Goal: Information Seeking & Learning: Learn about a topic

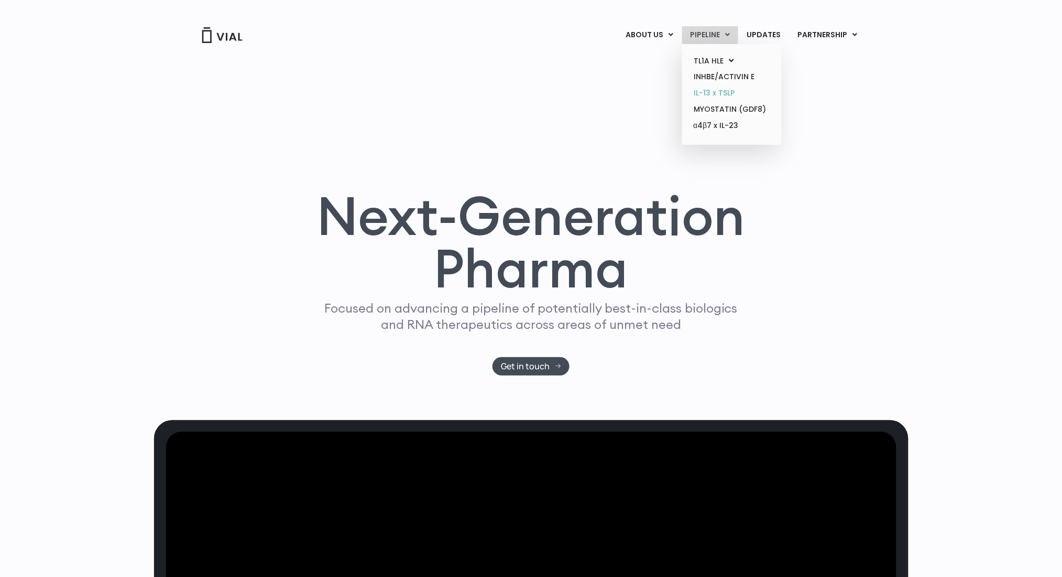
click at [722, 95] on link "IL-13 x TSLP" at bounding box center [732, 93] width 92 height 16
